Goal: Contribute content

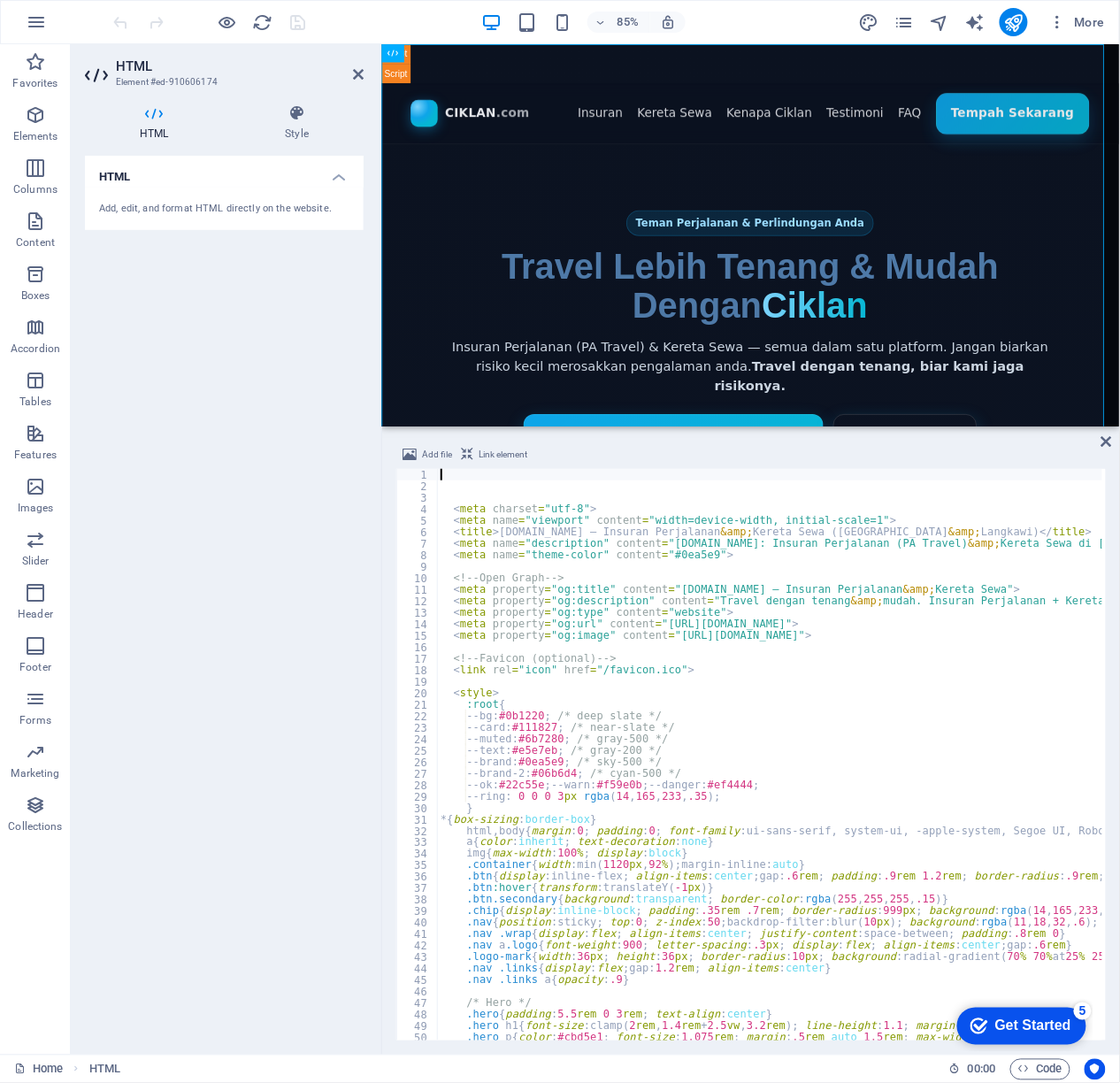
type textarea "--brand:#0ea5e9; /* sky-500 */"
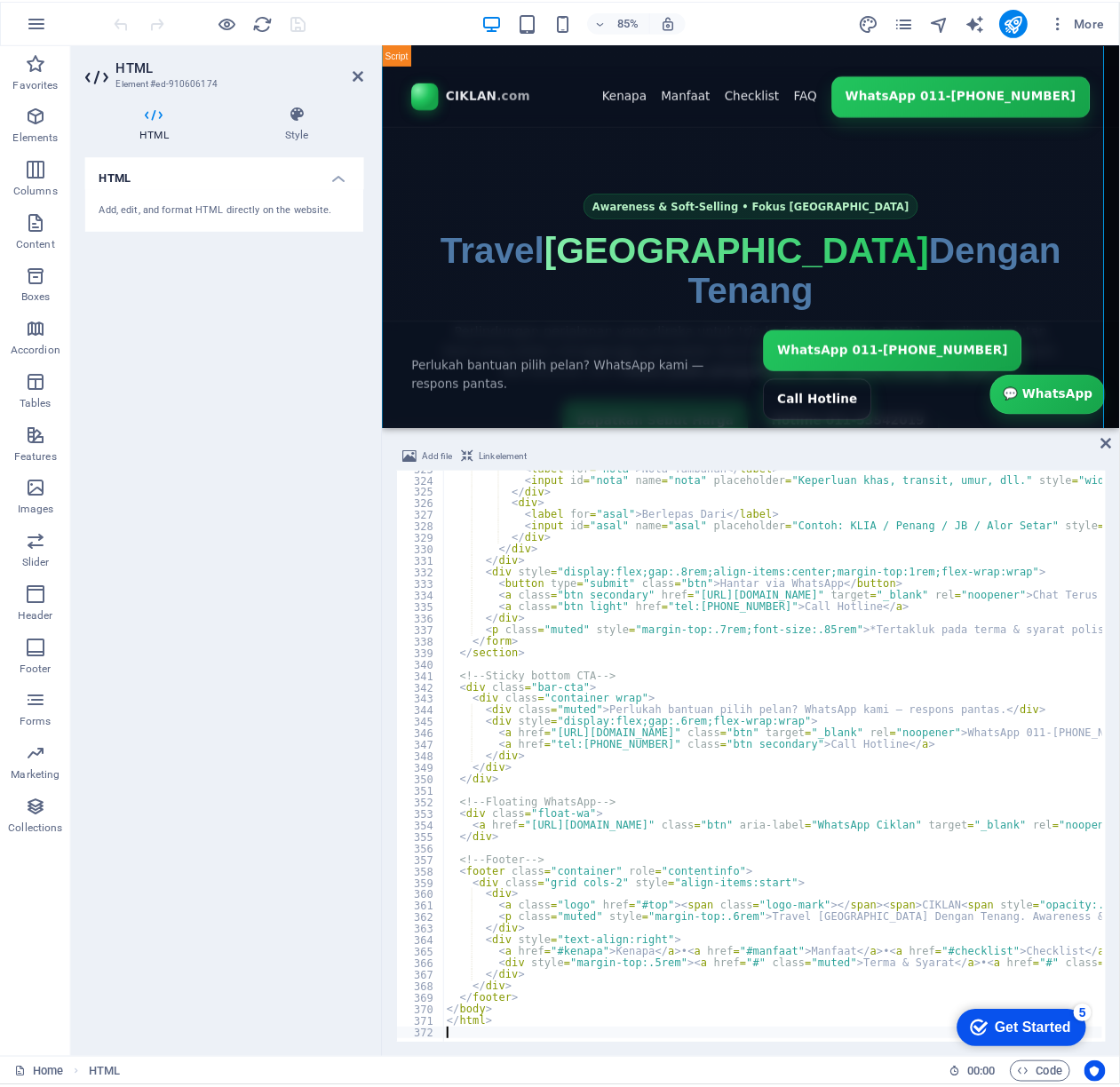
scroll to position [57, 0]
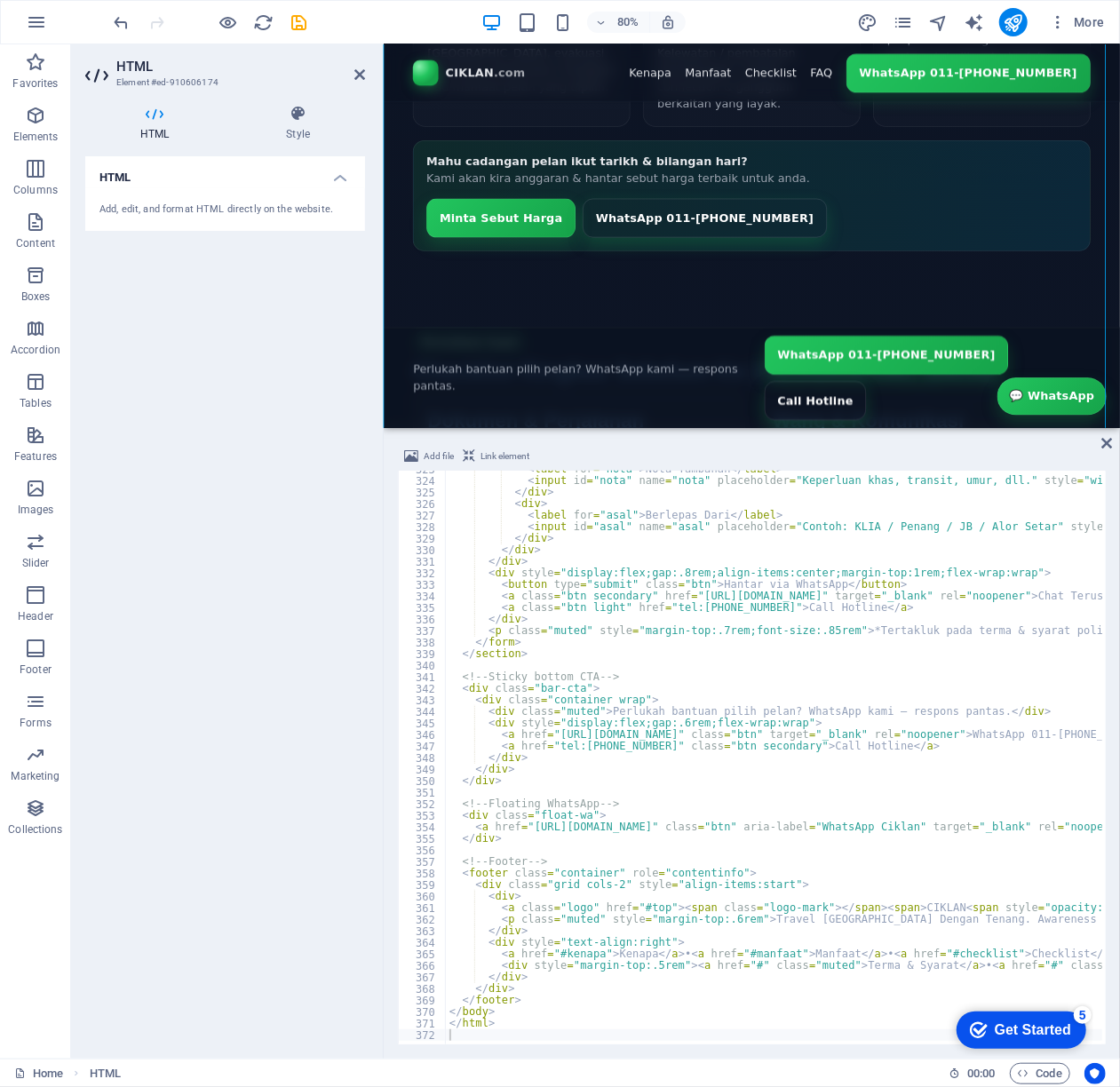
scroll to position [1736, 0]
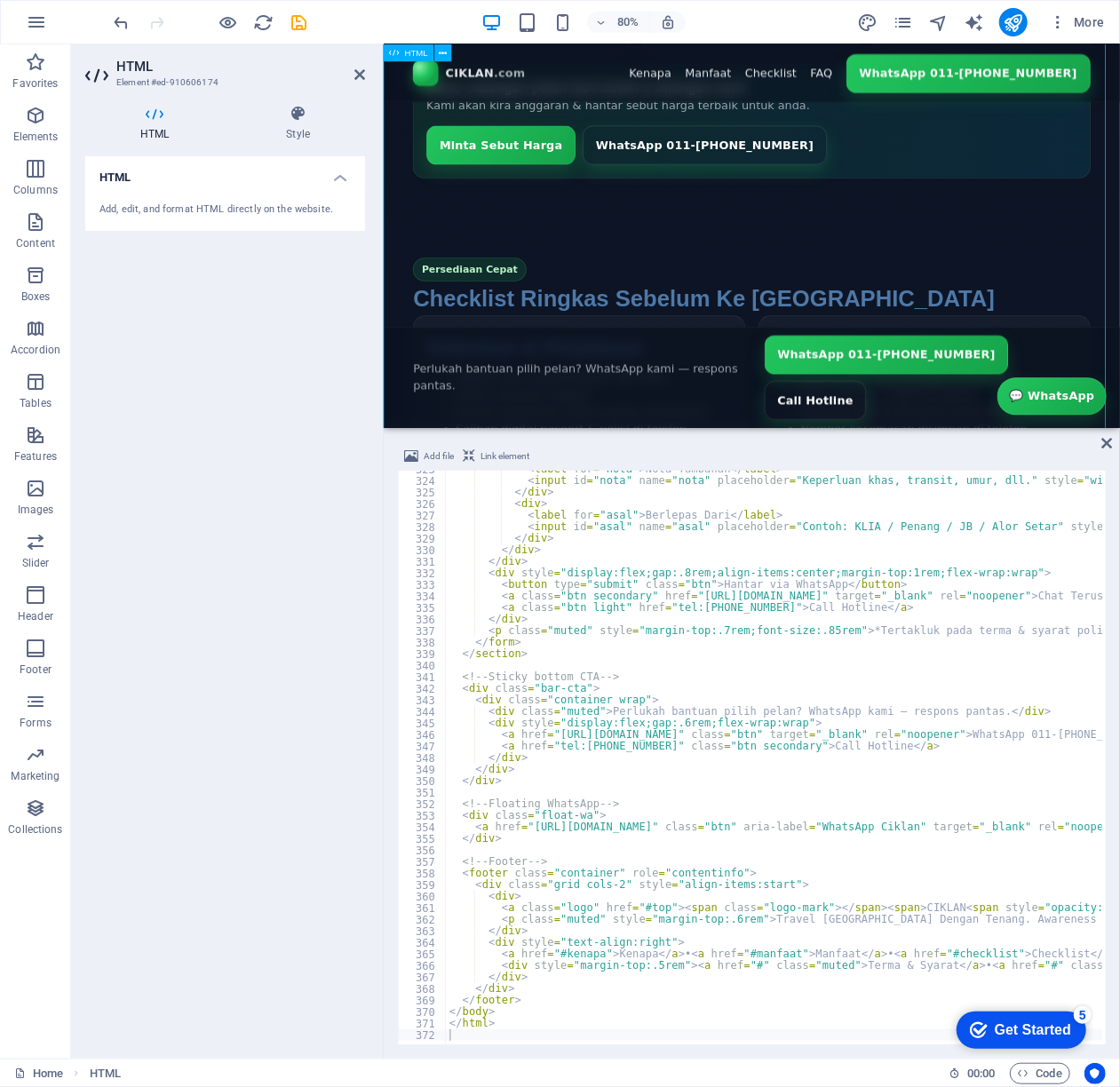
click at [1053, 76] on div "[DOMAIN_NAME] – Travel [GEOGRAPHIC_DATA] Dengan Tenang ([GEOGRAPHIC_DATA] Trave…" at bounding box center [842, 357] width 920 height 4102
click at [1007, 15] on icon "publish" at bounding box center [1013, 23] width 21 height 21
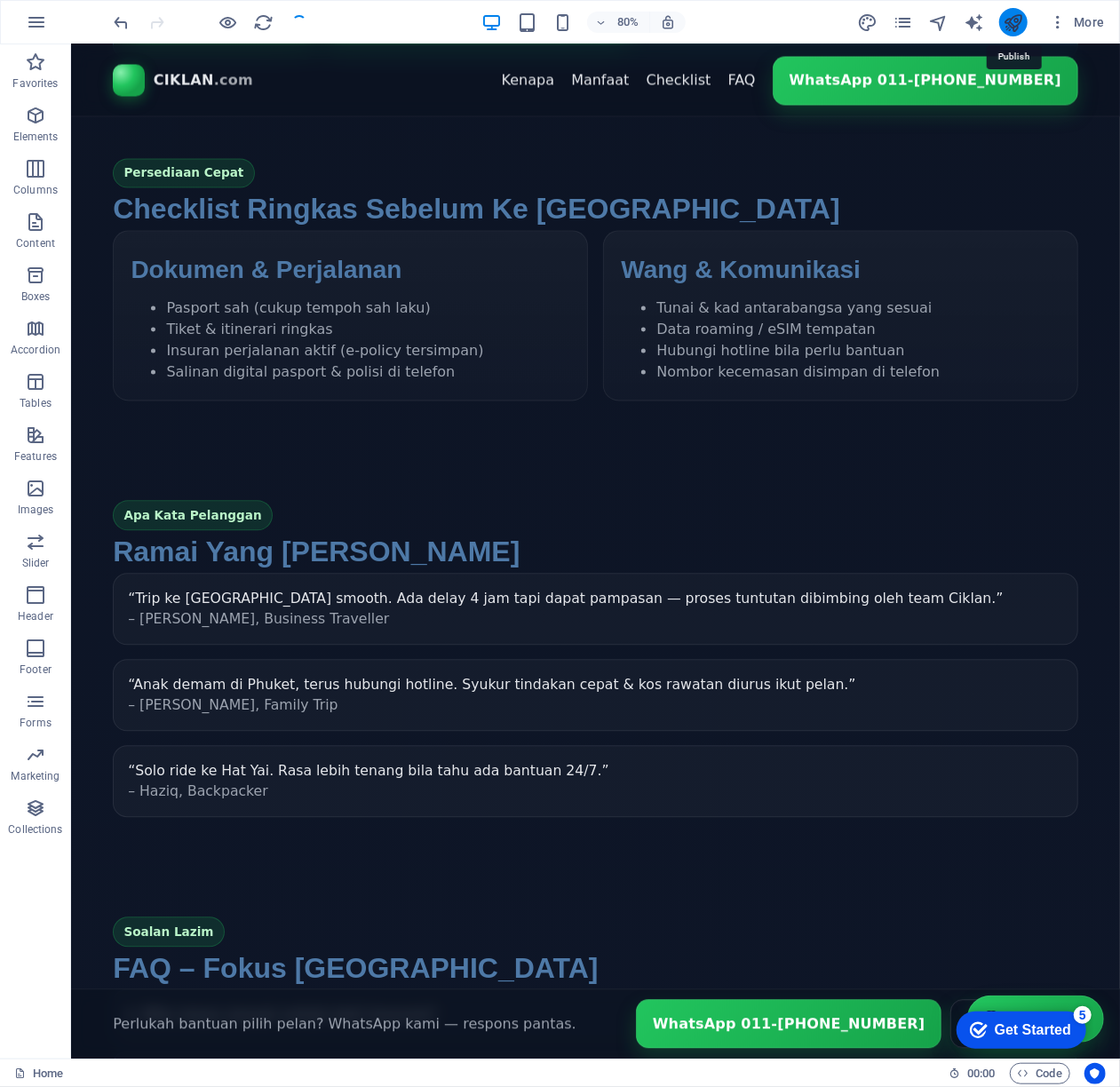
scroll to position [1695, 0]
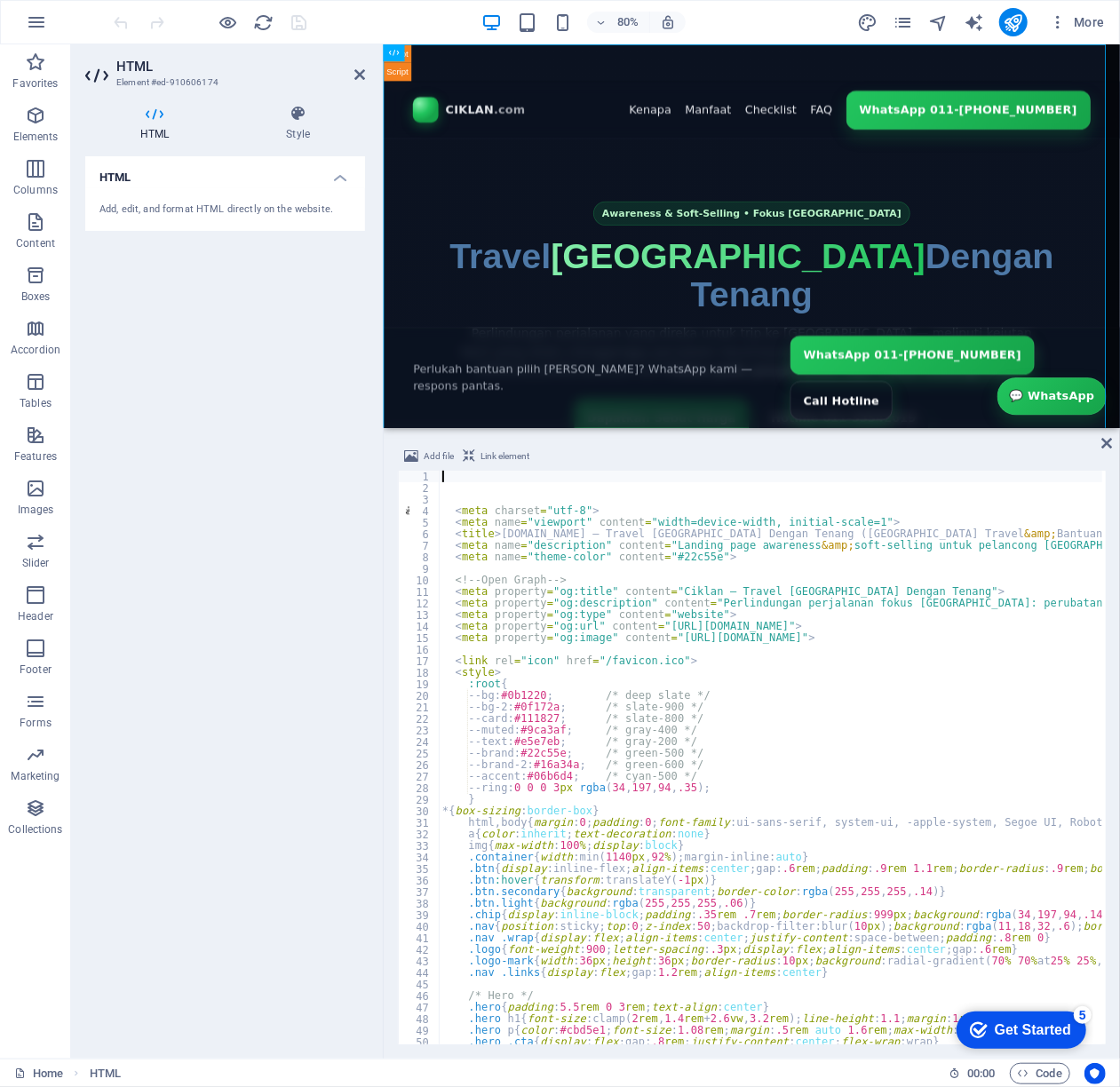
type textarea "--ring:0 0 0 3px rgba(34,197,94,.35); }"
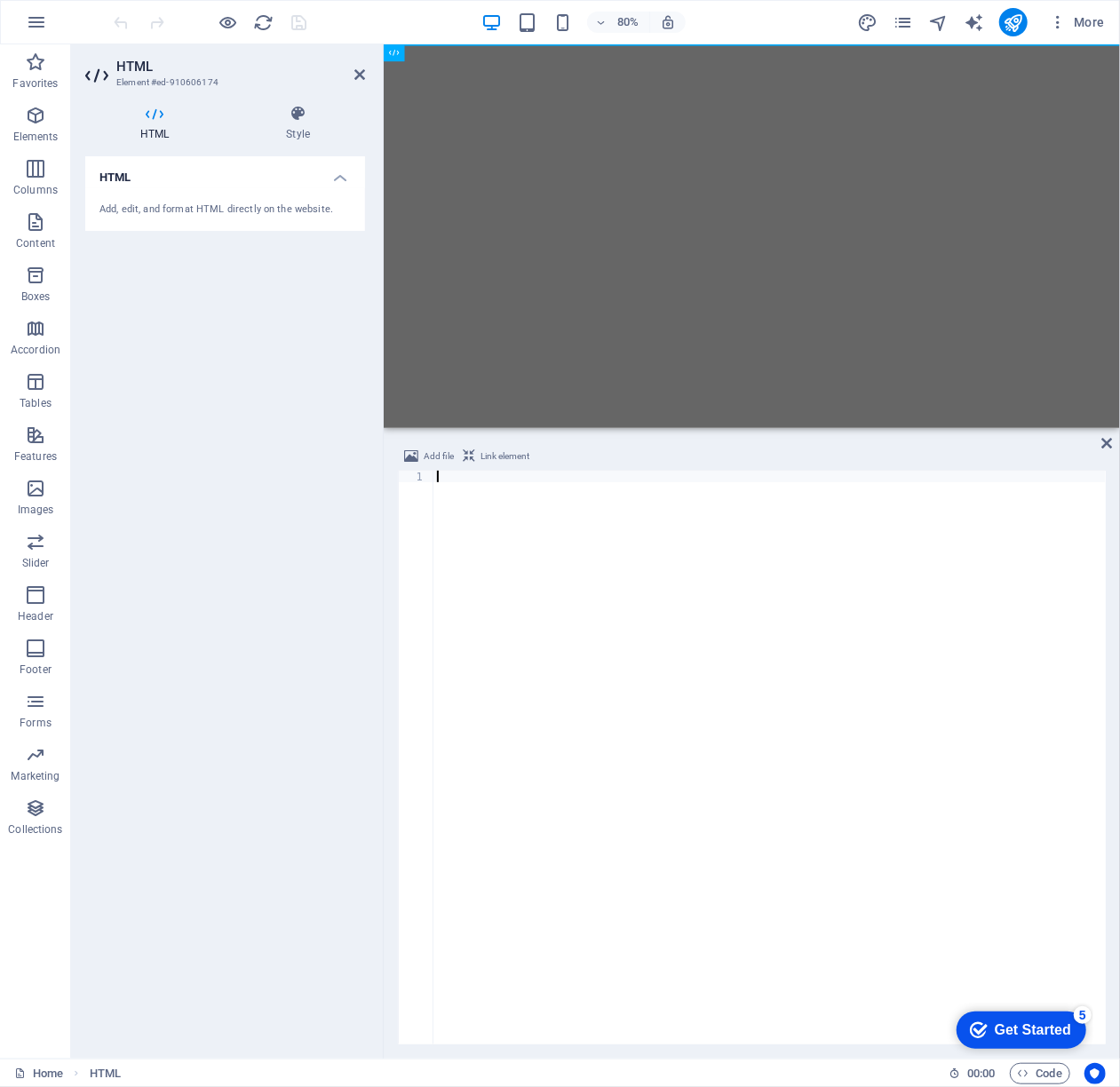
scroll to position [4100, 0]
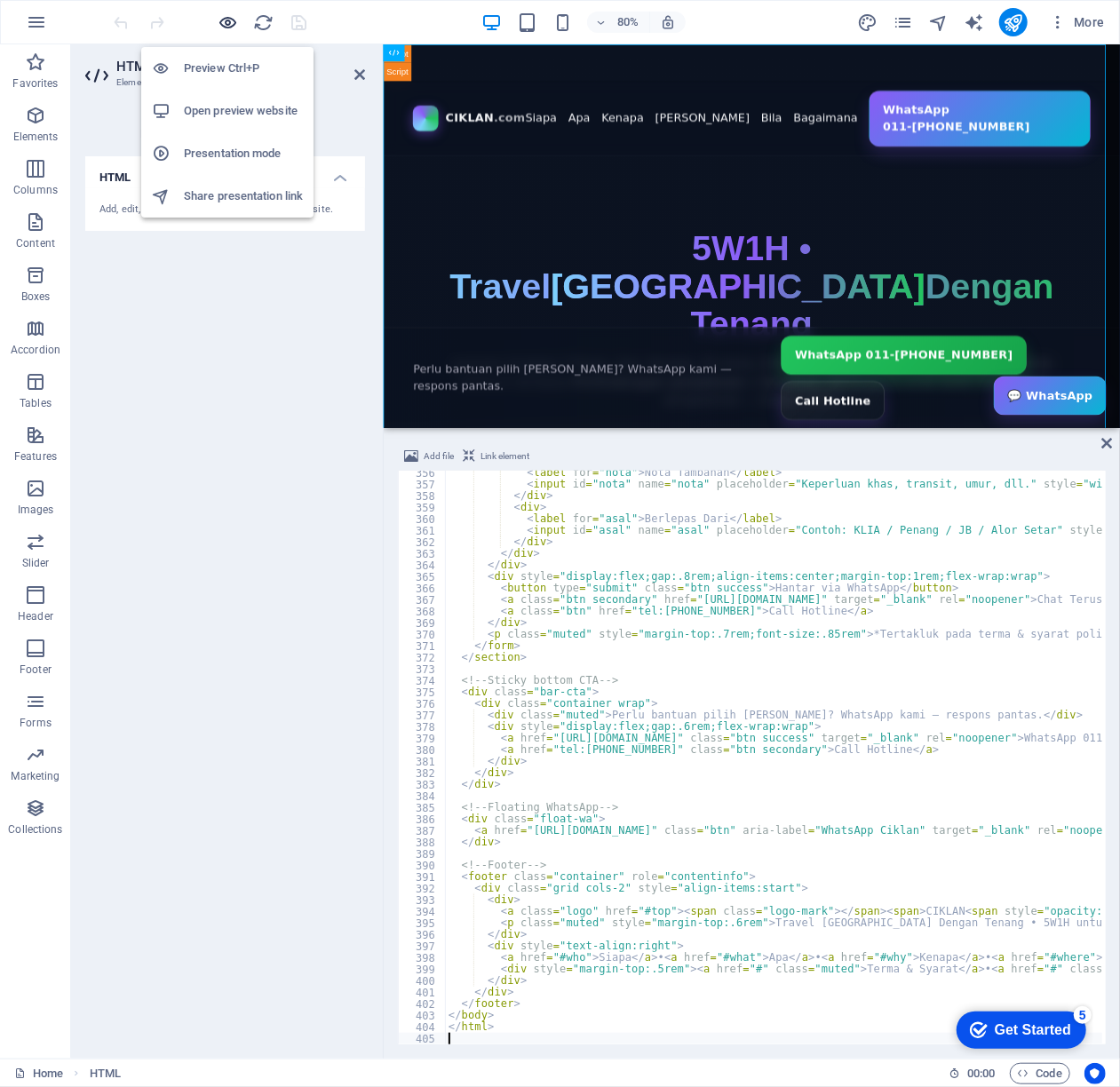
click at [218, 18] on icon "button" at bounding box center [228, 23] width 21 height 21
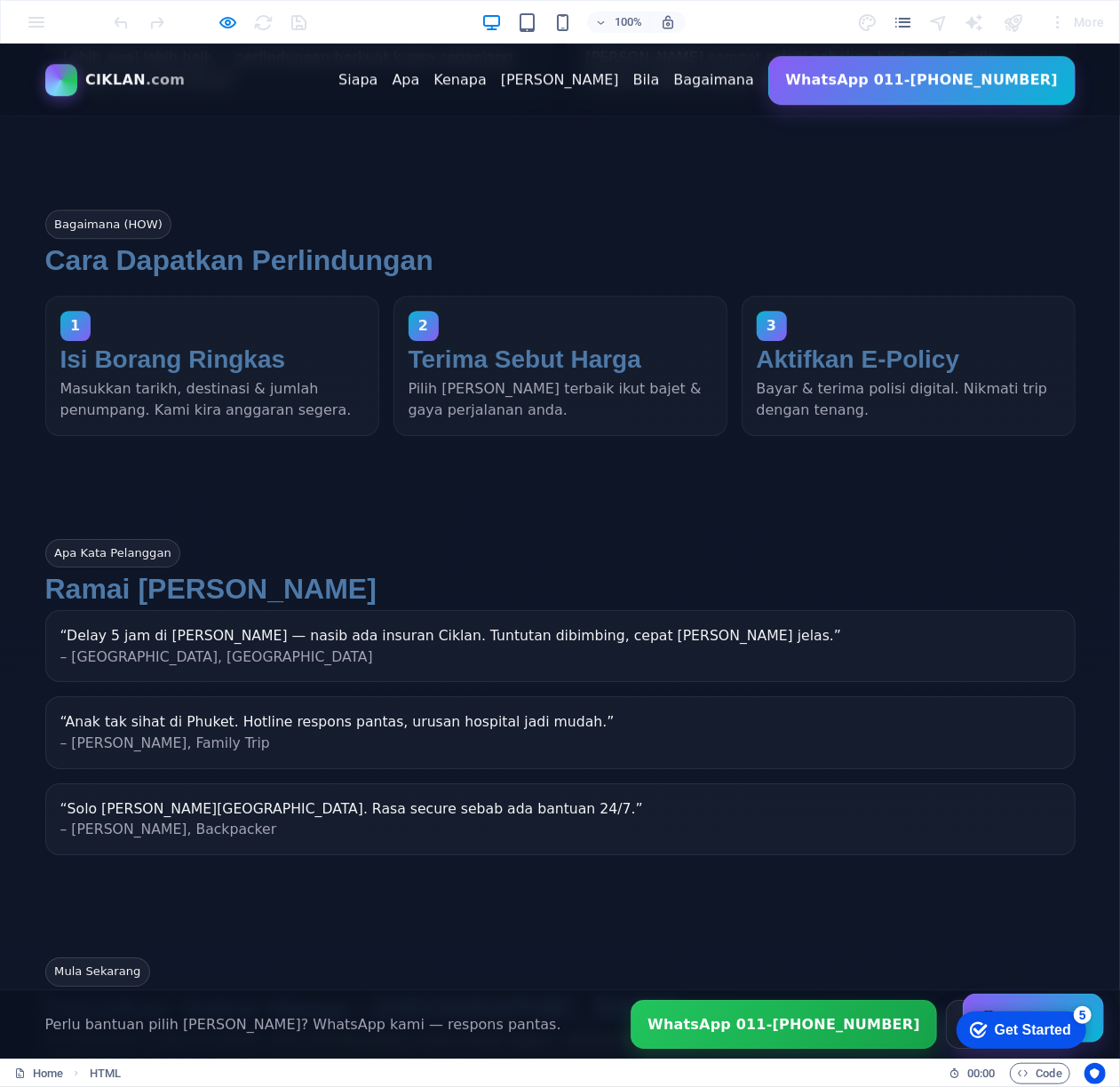
scroll to position [2708, 0]
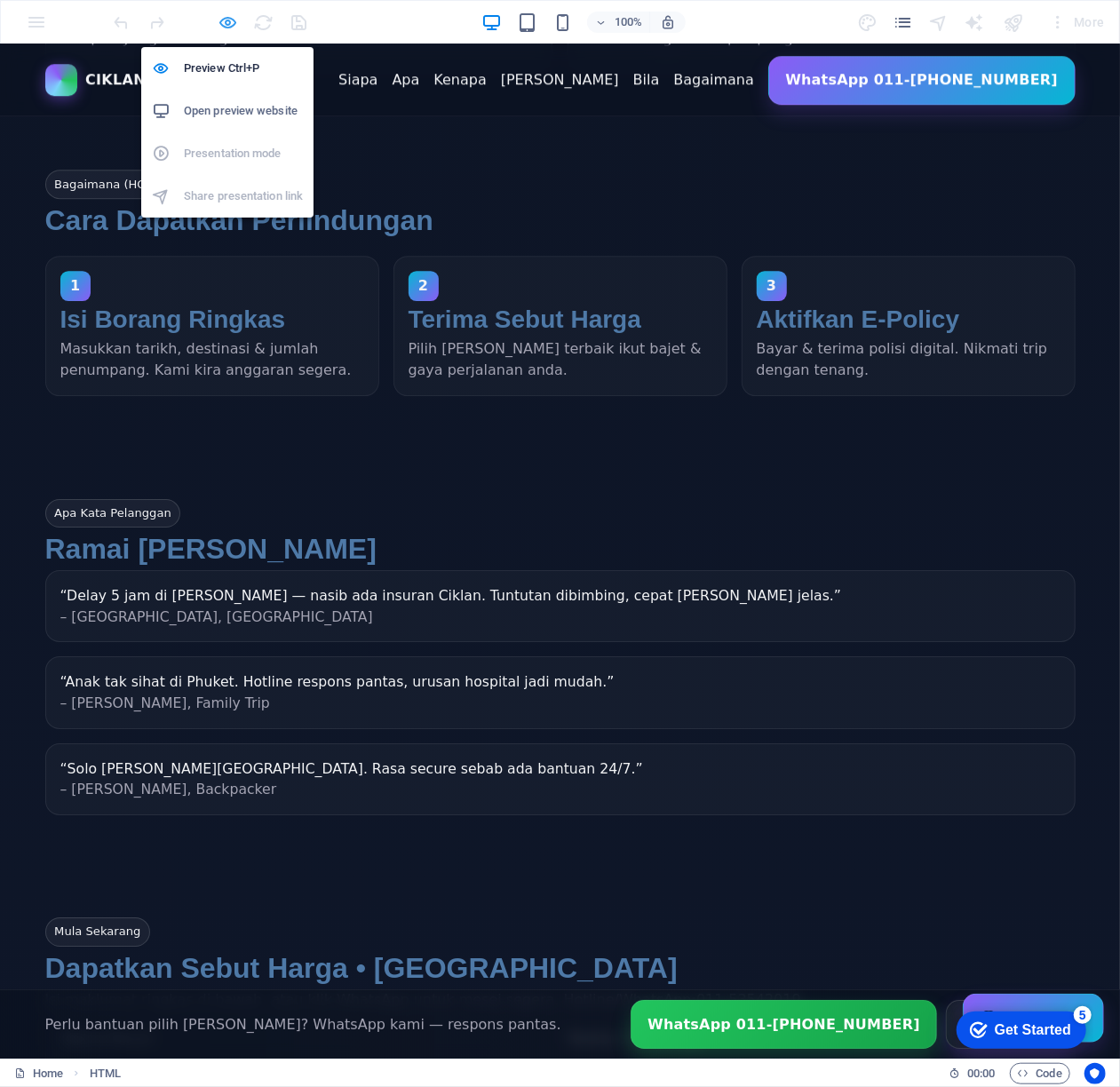
click at [231, 19] on icon "button" at bounding box center [228, 23] width 21 height 21
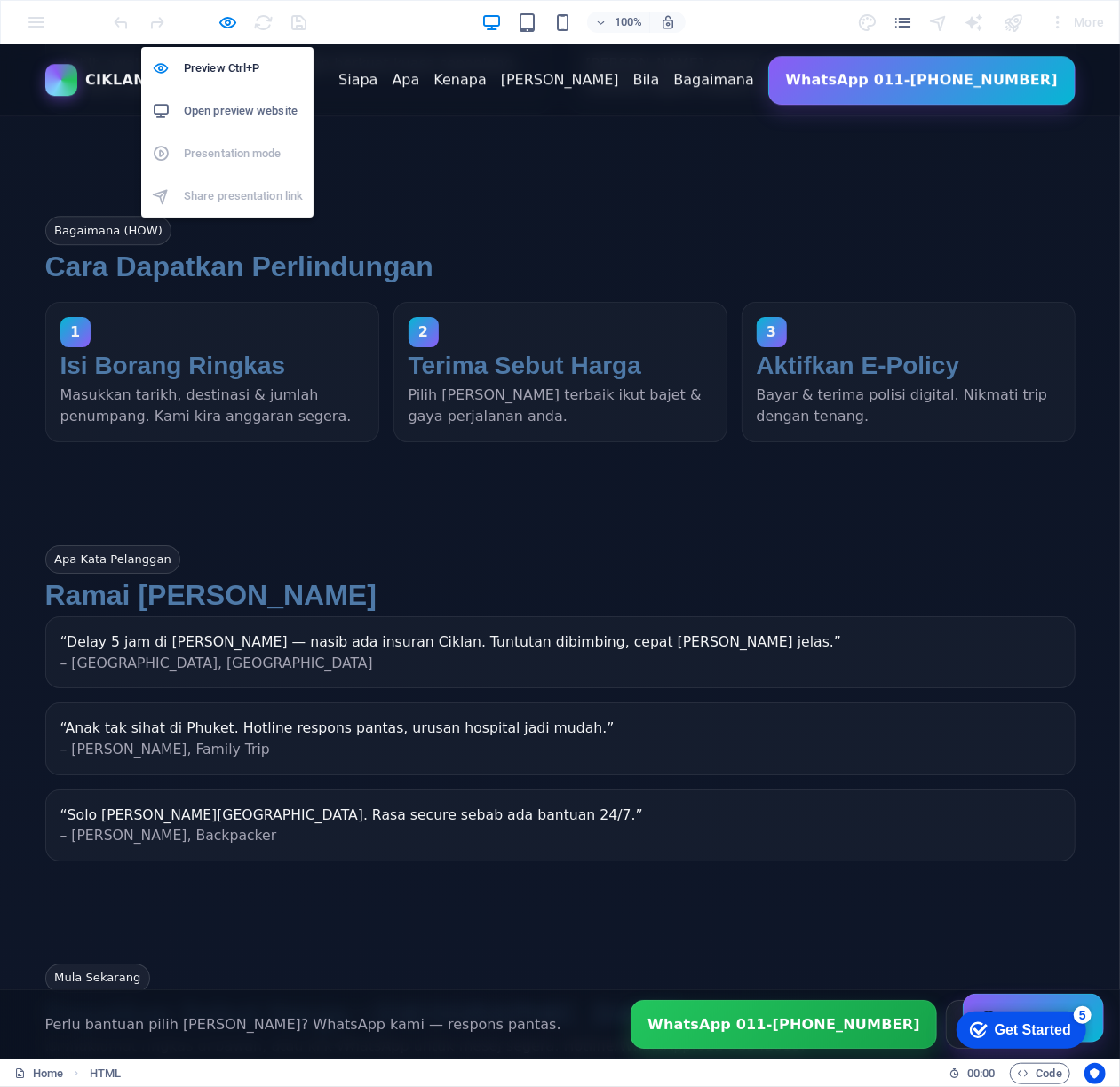
scroll to position [3032, 0]
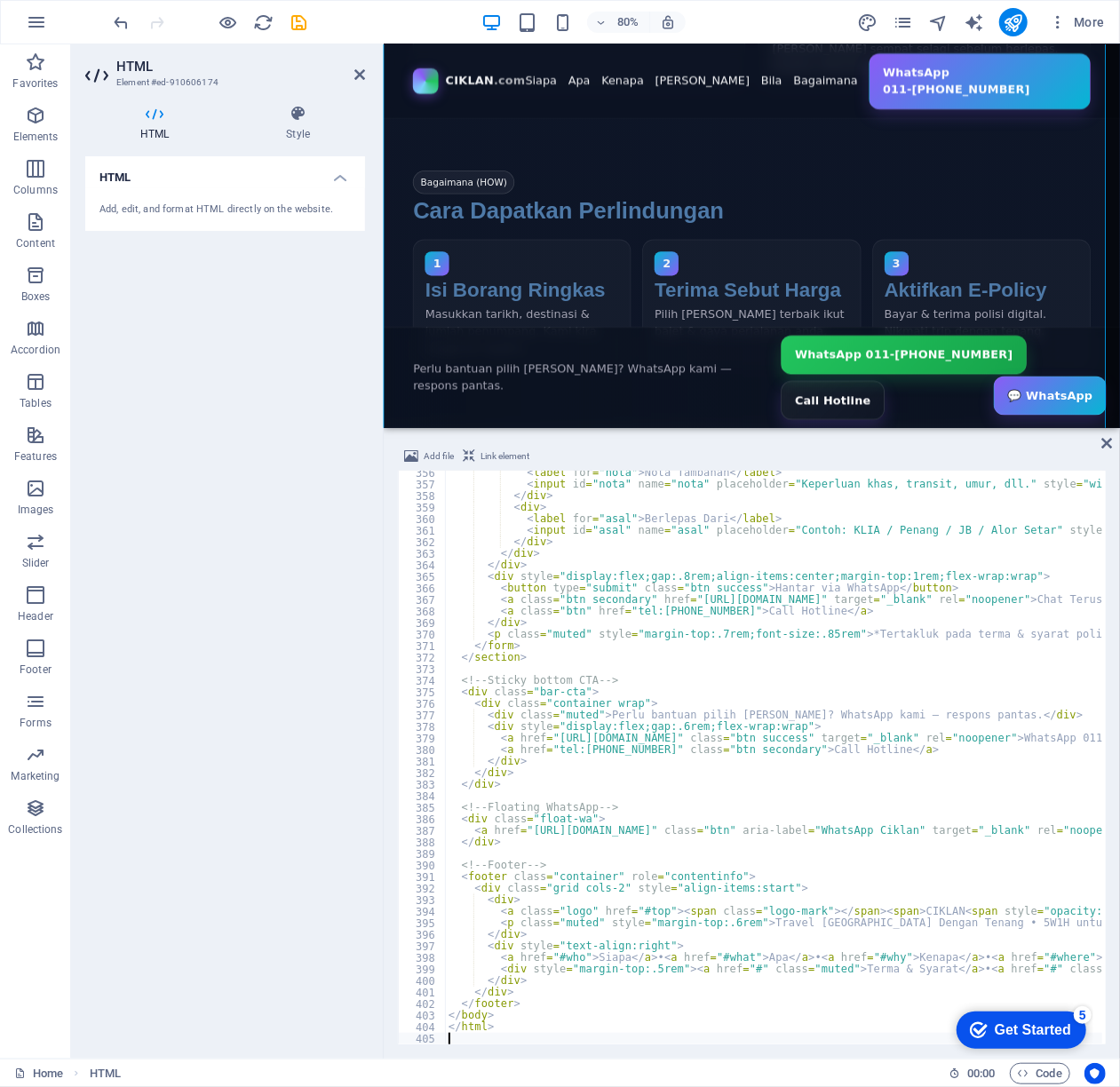
type textarea "</html>"
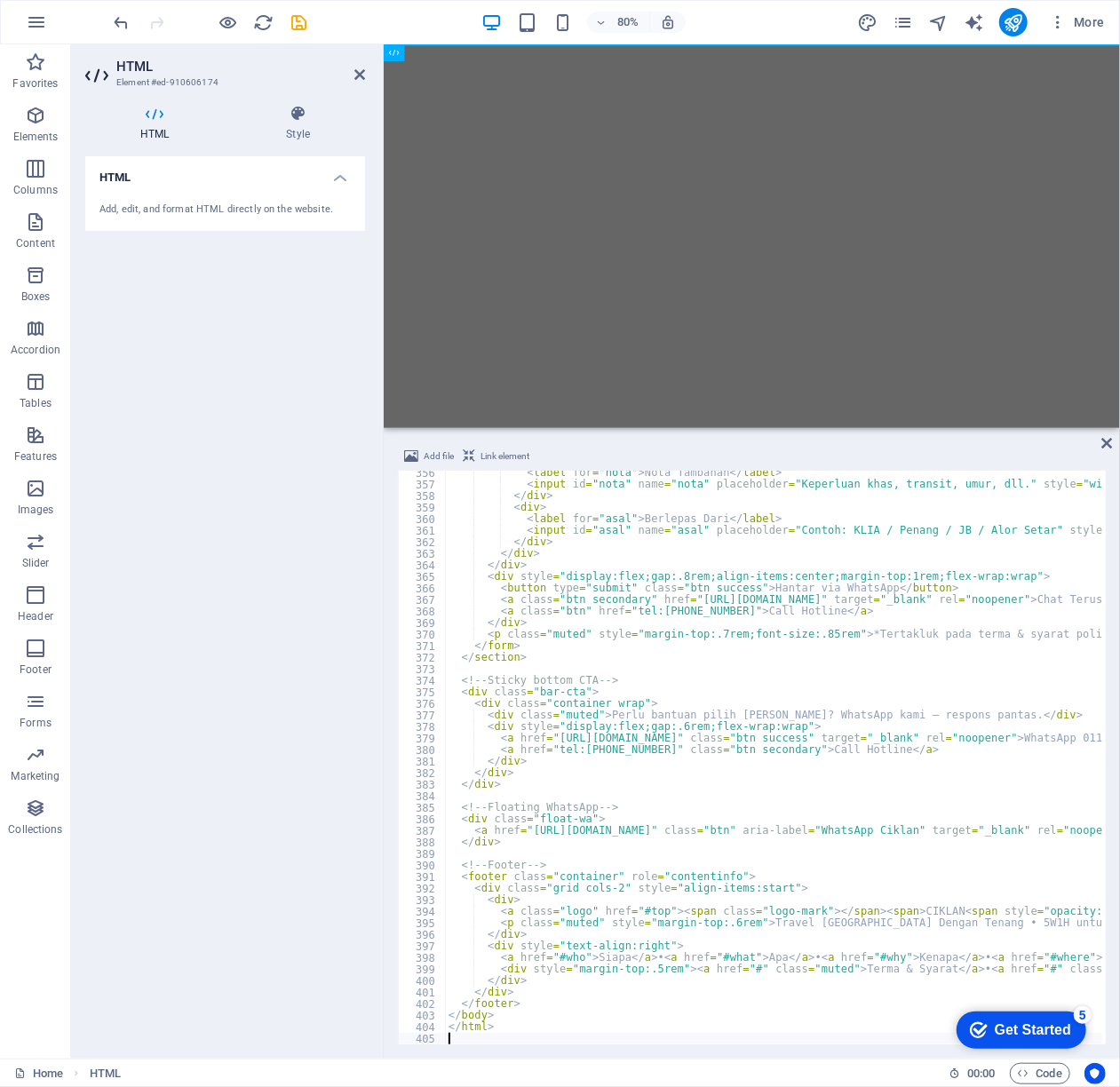
scroll to position [4100, 0]
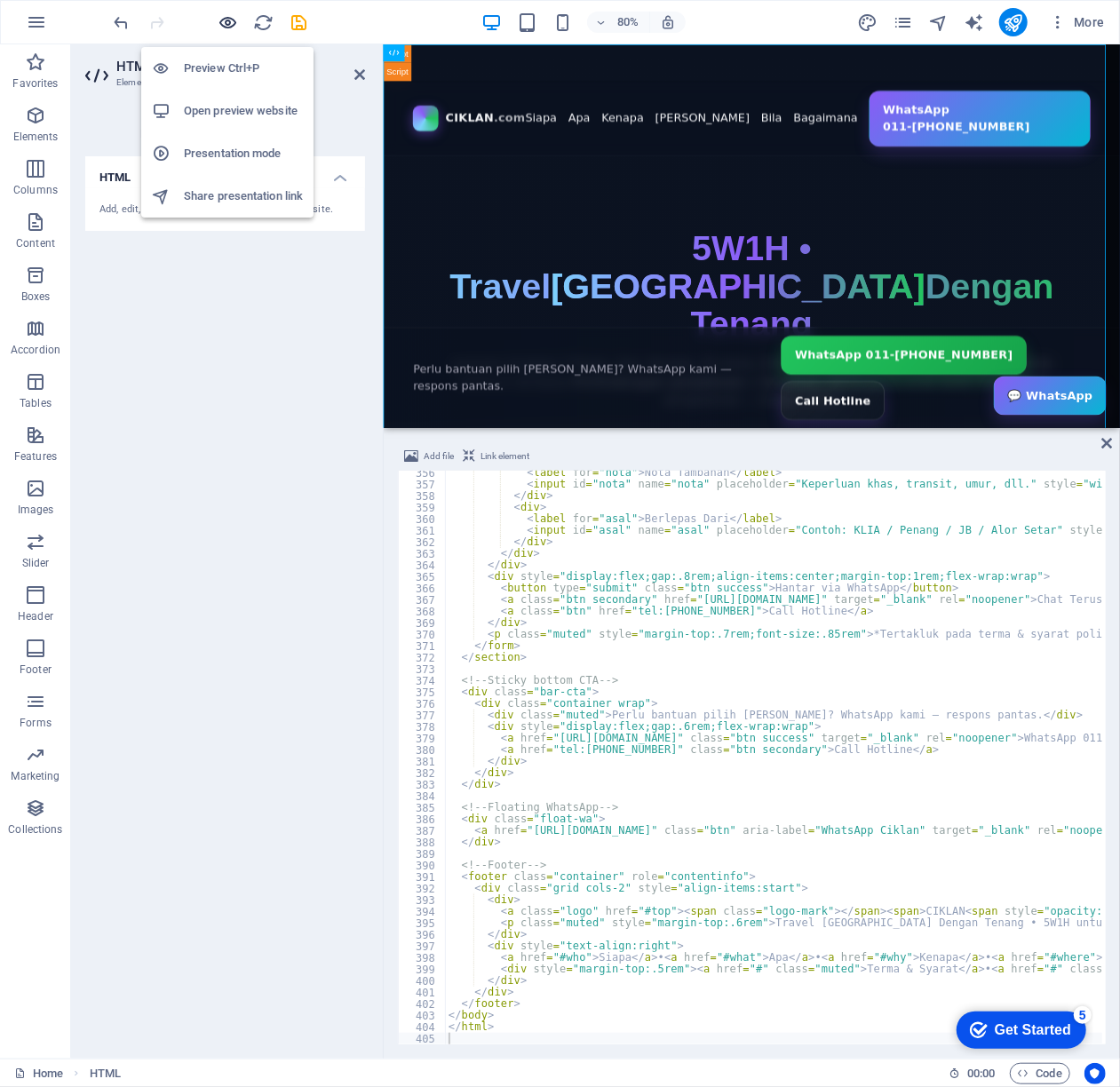
click at [223, 22] on icon "button" at bounding box center [228, 23] width 21 height 21
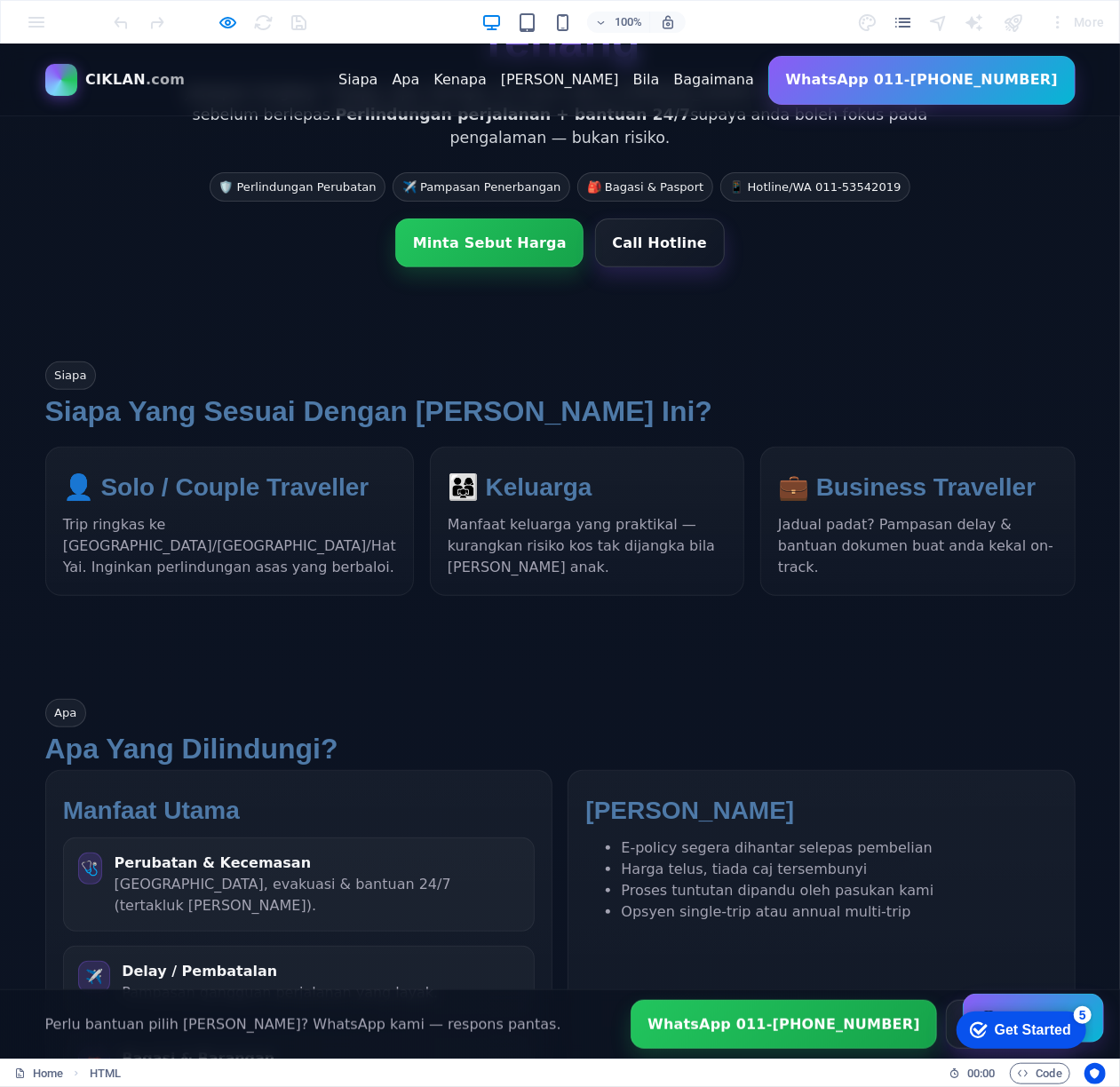
scroll to position [0, 0]
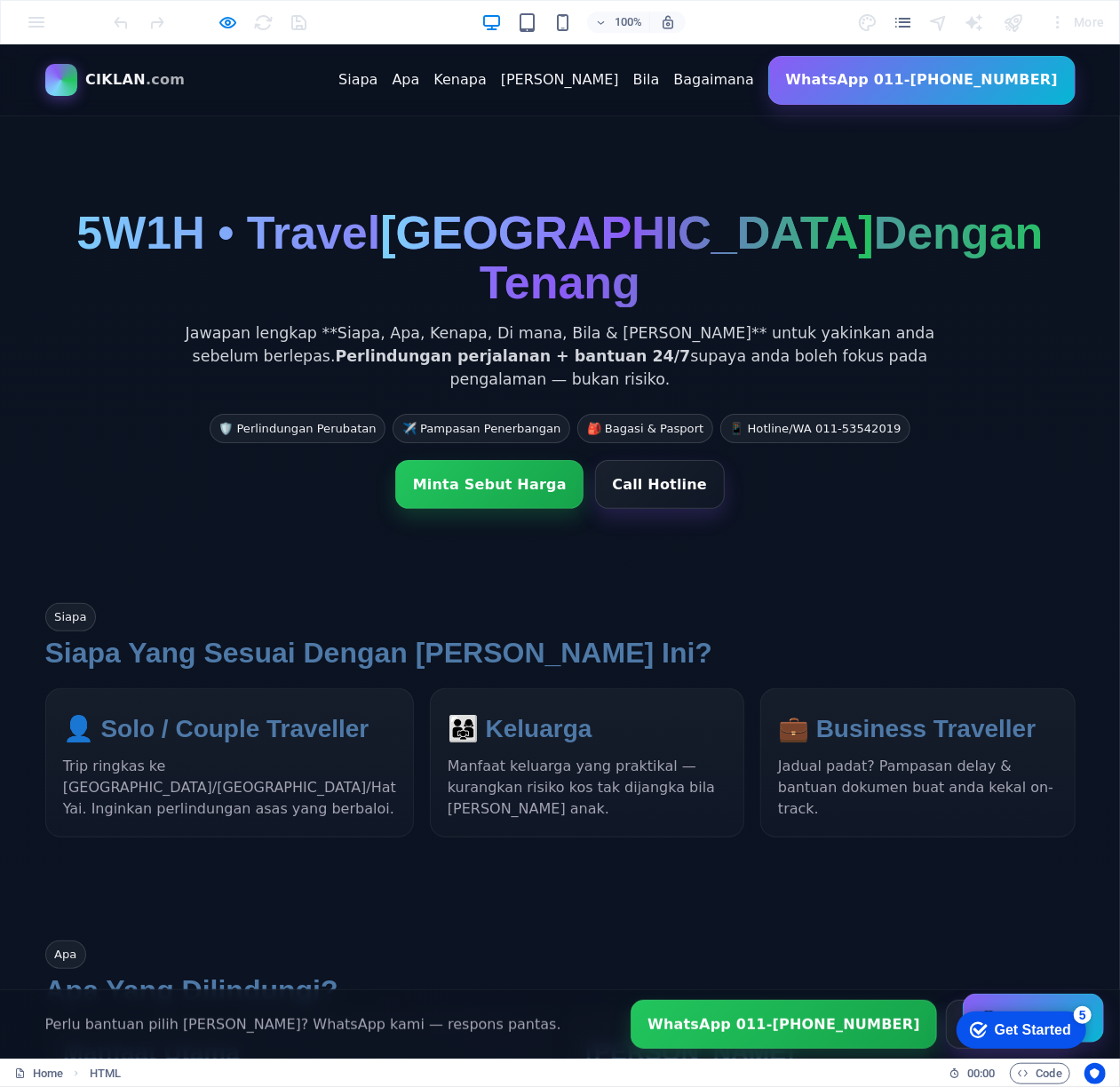
click at [236, 1] on div "100% More" at bounding box center [560, 22] width 1118 height 43
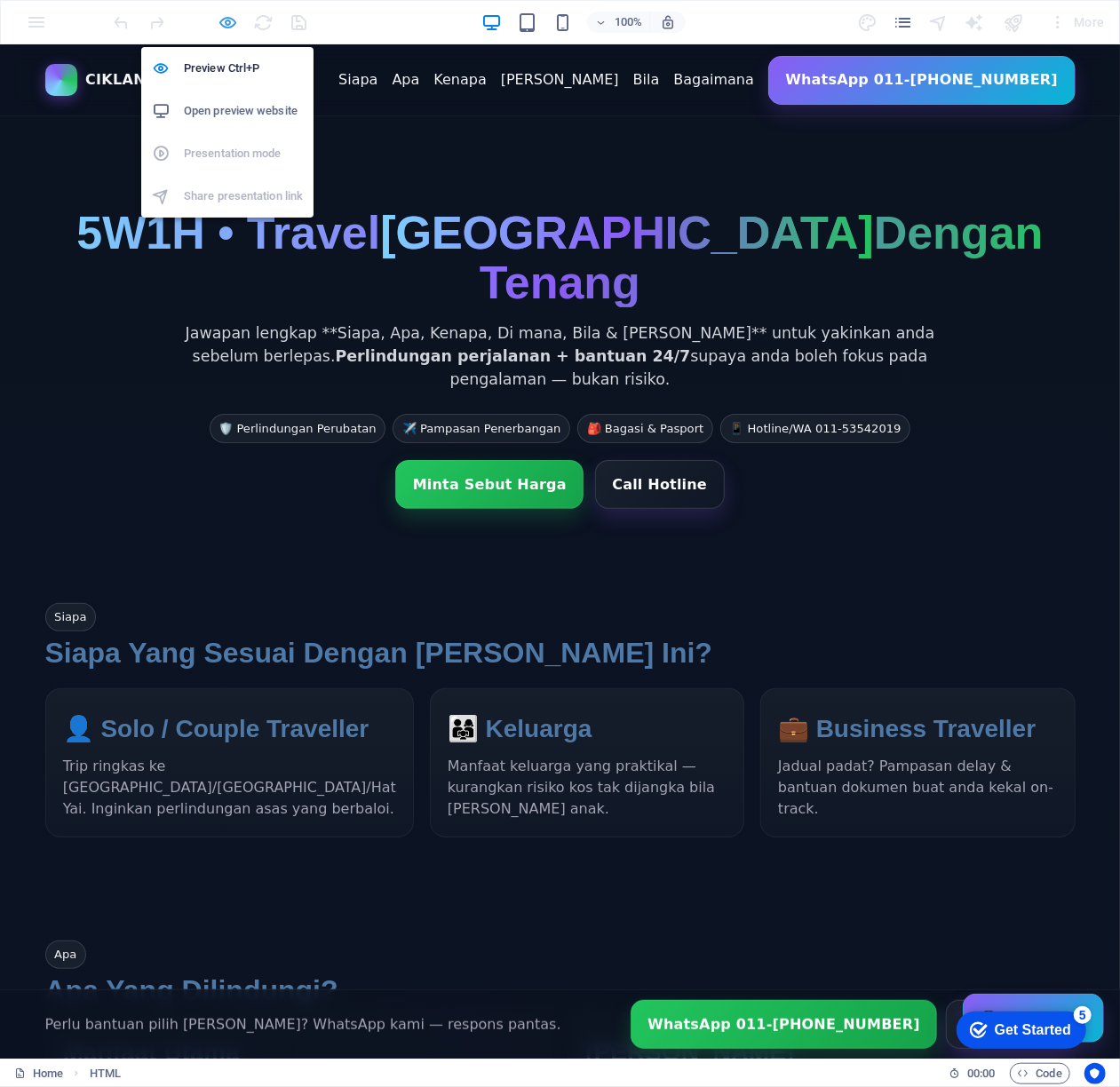
click at [218, 20] on icon "button" at bounding box center [228, 23] width 21 height 21
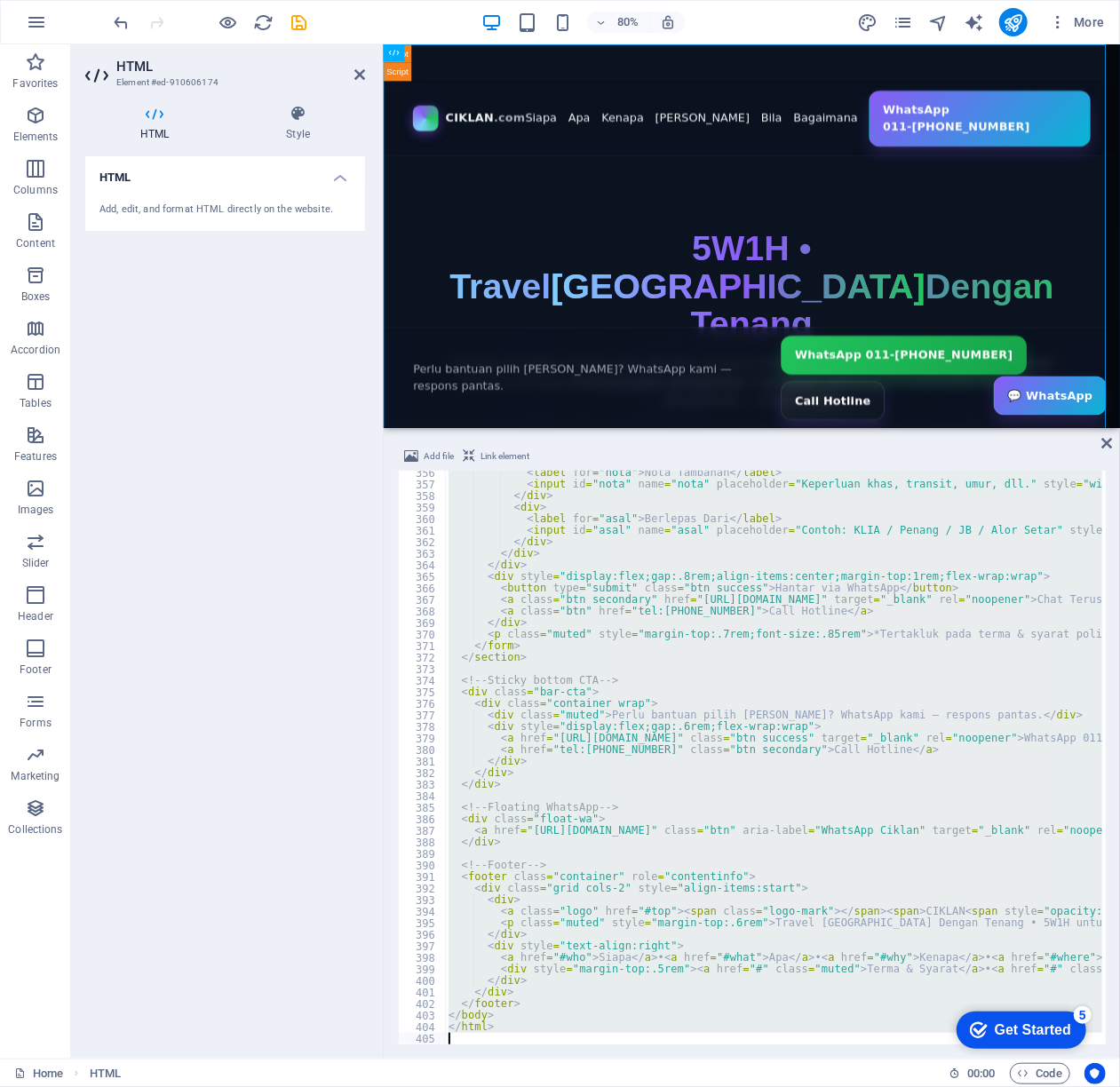
type textarea "</html>"
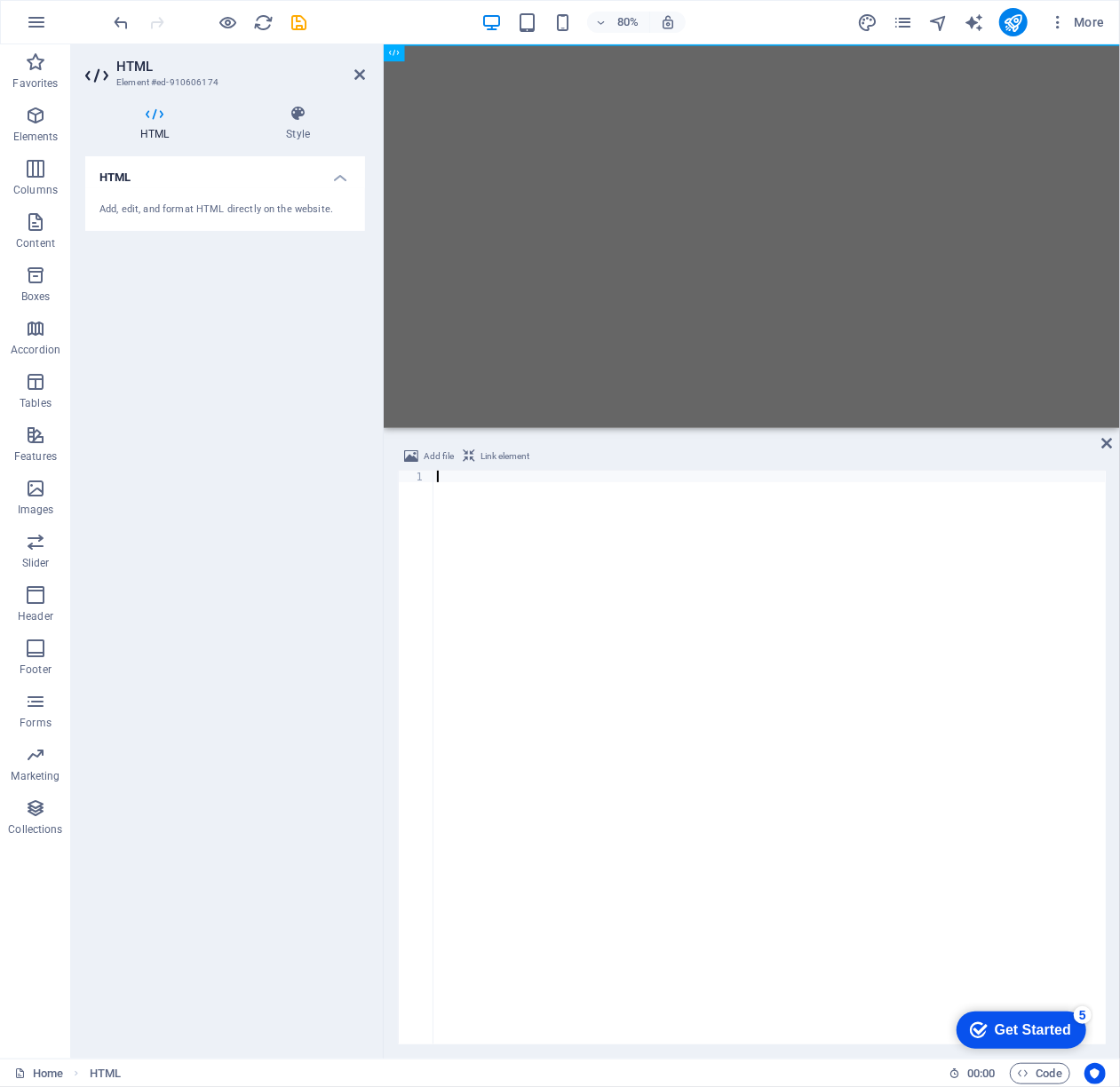
scroll to position [4100, 0]
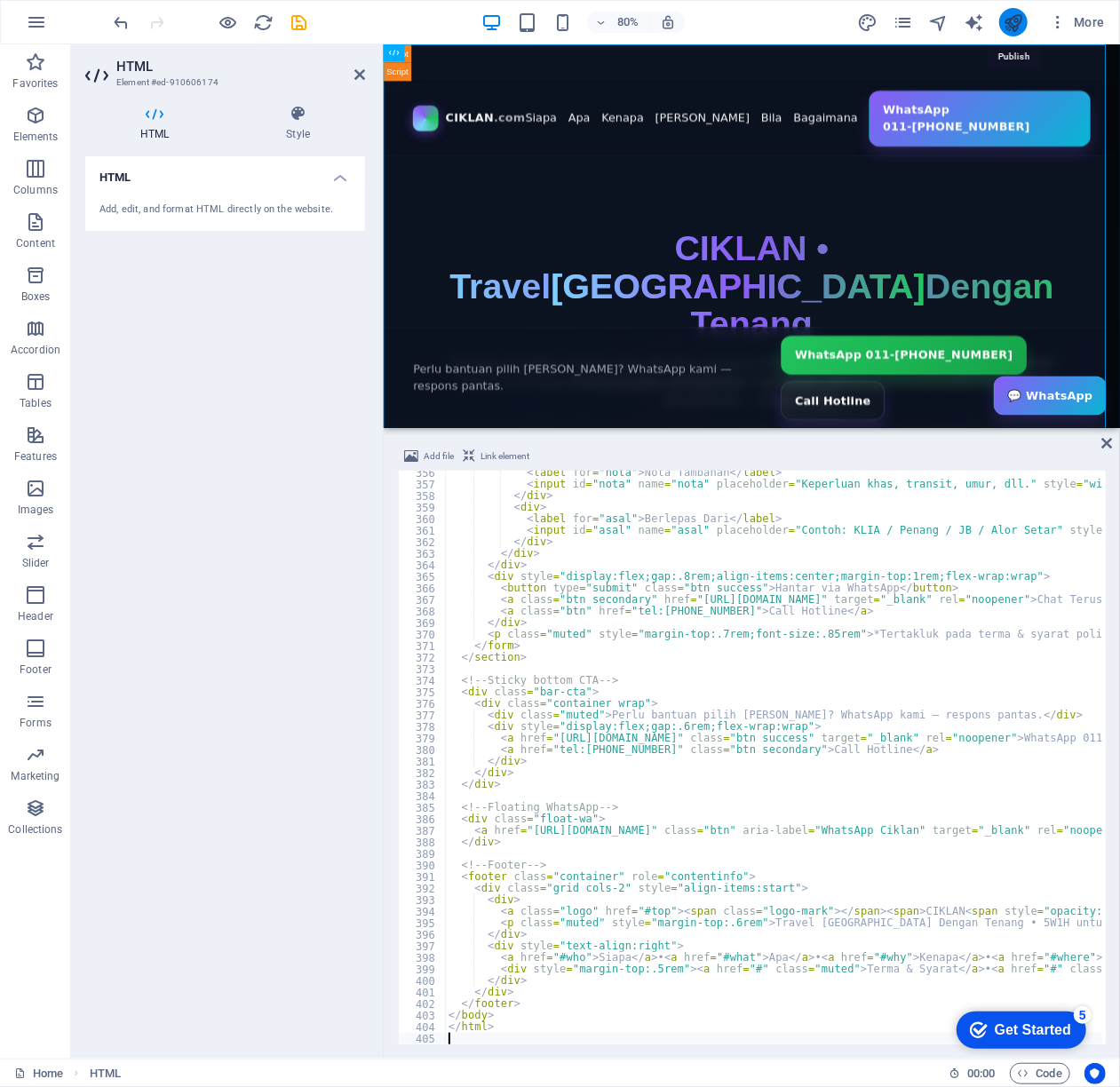
click at [1006, 23] on icon "publish" at bounding box center [1013, 23] width 21 height 21
